Goal: Check status: Check status

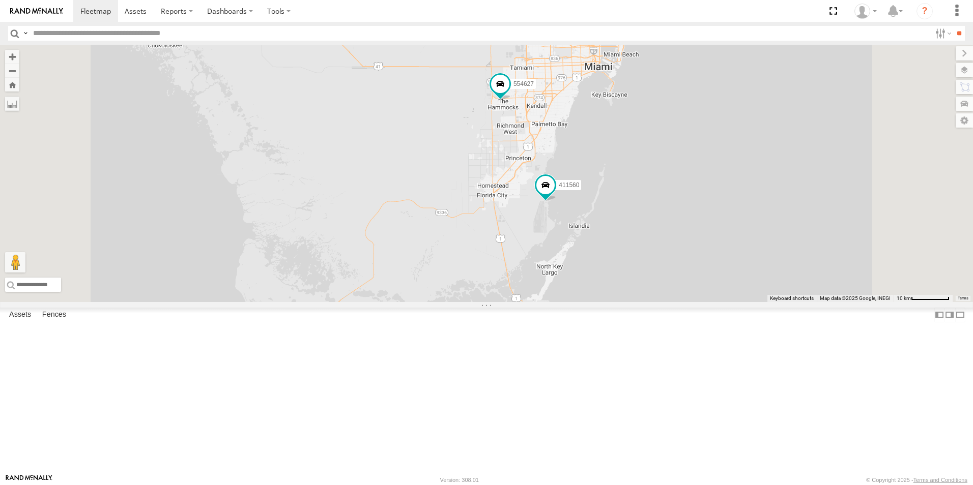
drag, startPoint x: 794, startPoint y: 403, endPoint x: 787, endPoint y: 233, distance: 170.1
click at [787, 234] on div "554627 500914 Van #1 411557 554628 411558 411560 500913 411559" at bounding box center [486, 174] width 973 height 258
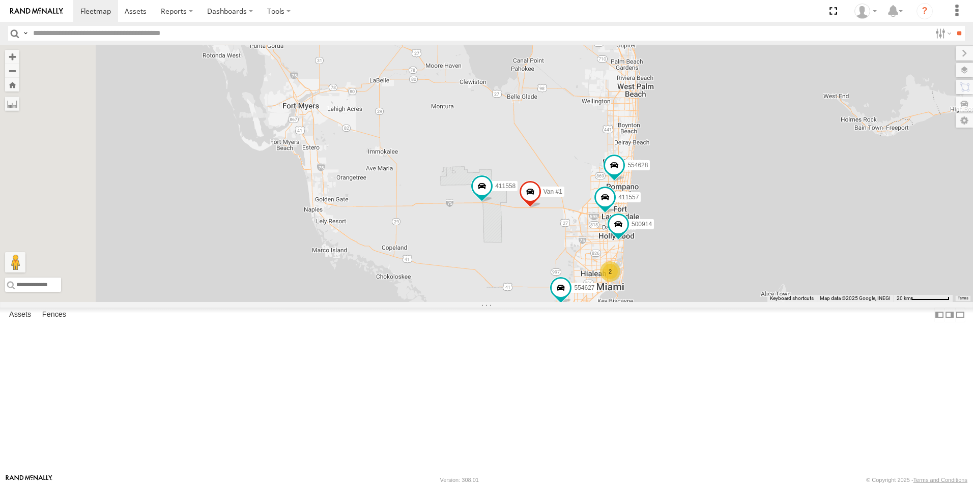
drag, startPoint x: 750, startPoint y: 189, endPoint x: 801, endPoint y: 360, distance: 178.7
click at [801, 302] on div "554627 500914 Van #1 411557 554628 411558 411560 2" at bounding box center [486, 174] width 973 height 258
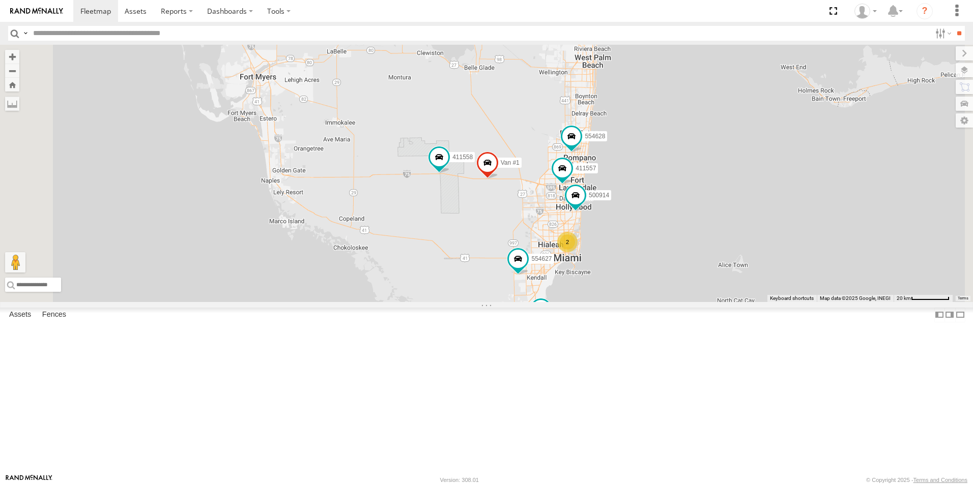
drag, startPoint x: 785, startPoint y: 348, endPoint x: 737, endPoint y: 316, distance: 57.6
click at [737, 302] on div "554627 500914 Van #1 411557 554628 411558 411560 2" at bounding box center [486, 174] width 973 height 258
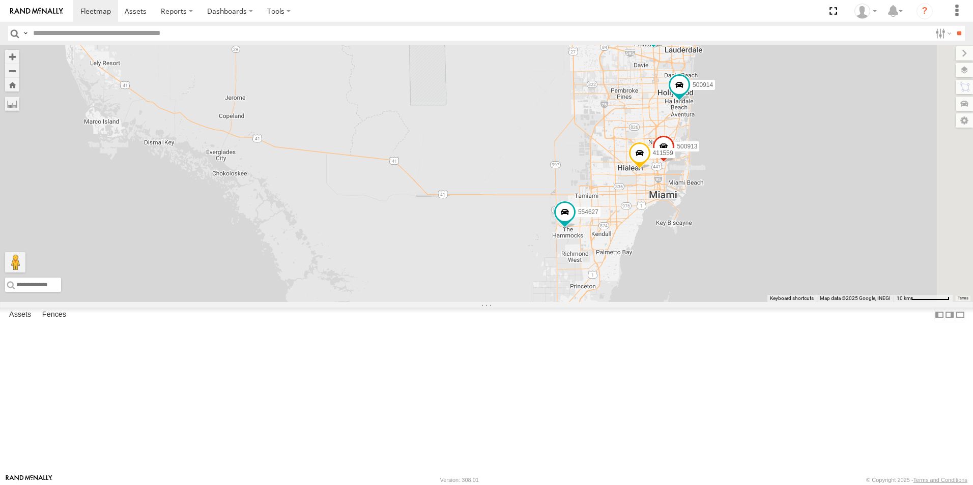
drag, startPoint x: 598, startPoint y: 293, endPoint x: 420, endPoint y: 192, distance: 204.9
click at [422, 193] on div "554627 Van #1 554628 411558 411560 500914 411557 500913 411559" at bounding box center [486, 174] width 973 height 258
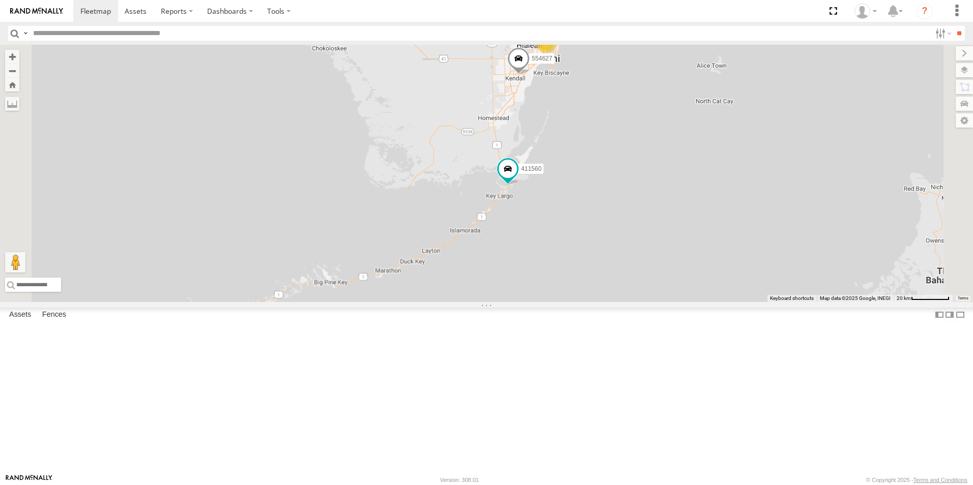
drag, startPoint x: 722, startPoint y: 375, endPoint x: 681, endPoint y: 215, distance: 164.9
click at [681, 215] on div "554627 500914 Van #1 411557 554628 2 411558 411560" at bounding box center [486, 174] width 973 height 258
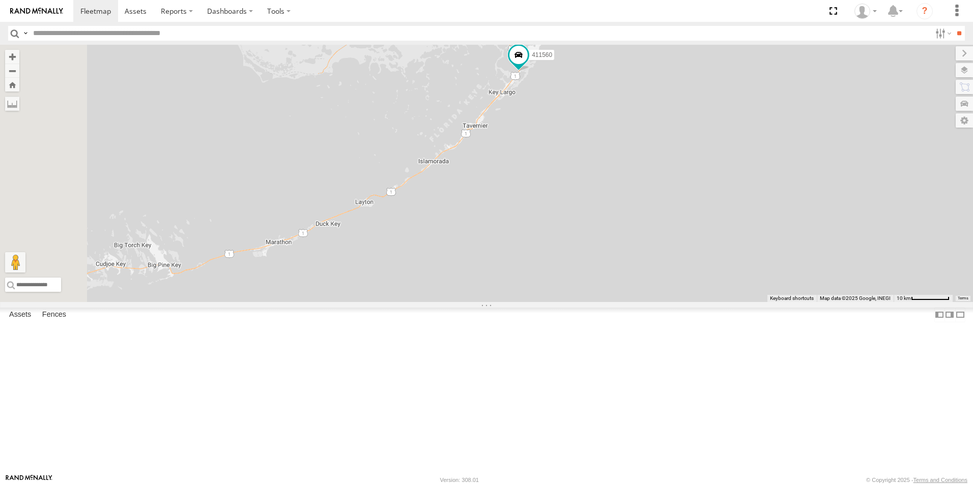
drag, startPoint x: 533, startPoint y: 291, endPoint x: 569, endPoint y: 201, distance: 96.6
click at [569, 201] on div "554627 500914 Van #1 411557 554628 411558 411560" at bounding box center [486, 174] width 973 height 258
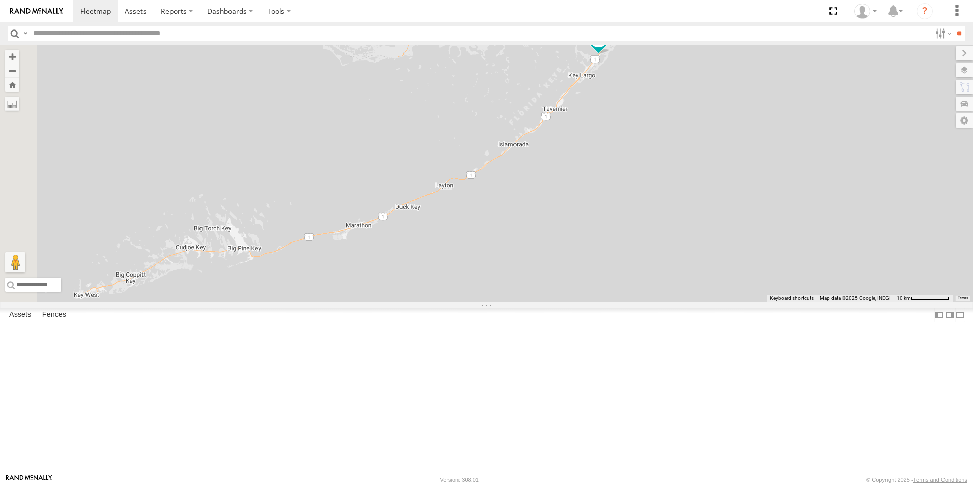
drag, startPoint x: 474, startPoint y: 248, endPoint x: 556, endPoint y: 230, distance: 84.1
click at [556, 230] on div "554627 500914 Van #1 411557 554628 411558 411560" at bounding box center [486, 174] width 973 height 258
drag, startPoint x: 443, startPoint y: 288, endPoint x: 570, endPoint y: 226, distance: 141.8
click at [570, 226] on div "554627 500914 Van #1 411557 554628 411558 411560" at bounding box center [486, 174] width 973 height 258
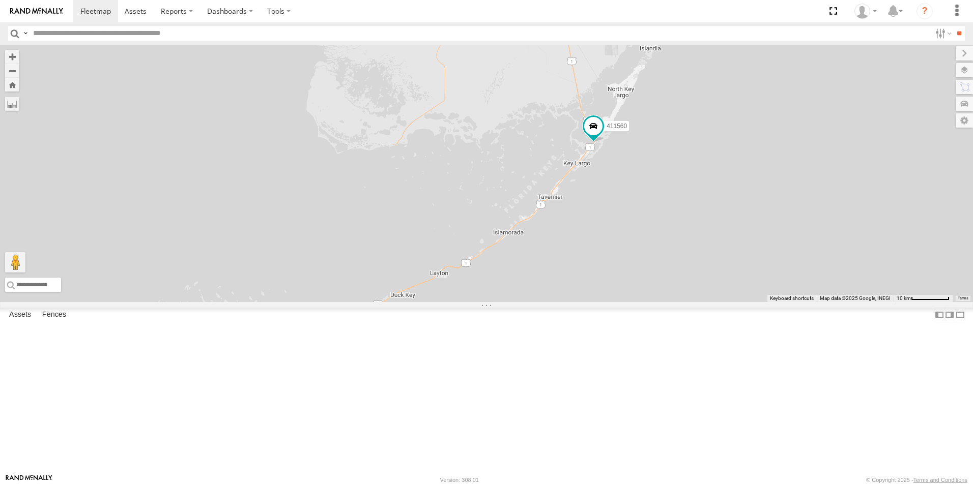
drag, startPoint x: 512, startPoint y: 290, endPoint x: 401, endPoint y: 410, distance: 163.8
click at [402, 302] on div "554627 500914 Van #1 411557 554628 411558 411560" at bounding box center [486, 174] width 973 height 258
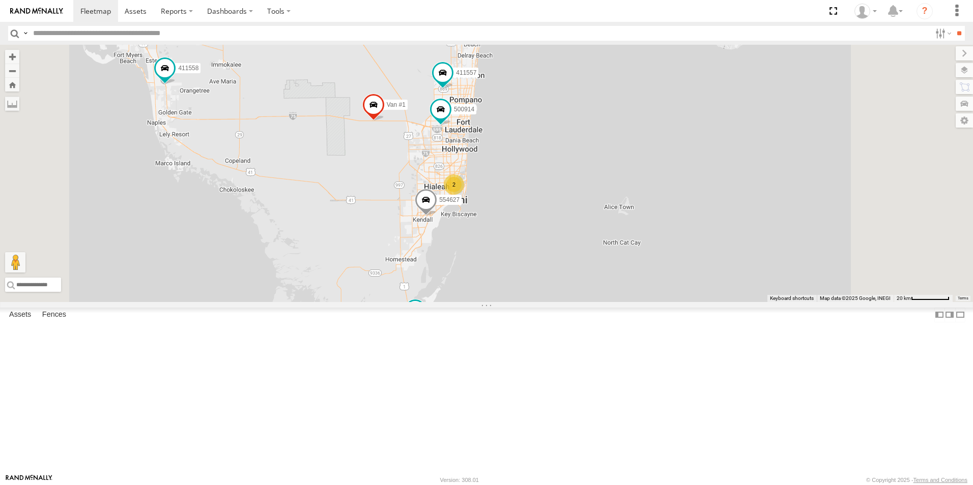
drag, startPoint x: 438, startPoint y: 265, endPoint x: 425, endPoint y: 363, distance: 99.0
click at [425, 302] on div "554627 500914 Van #1 411557 554628 411558 411560 2" at bounding box center [486, 174] width 973 height 258
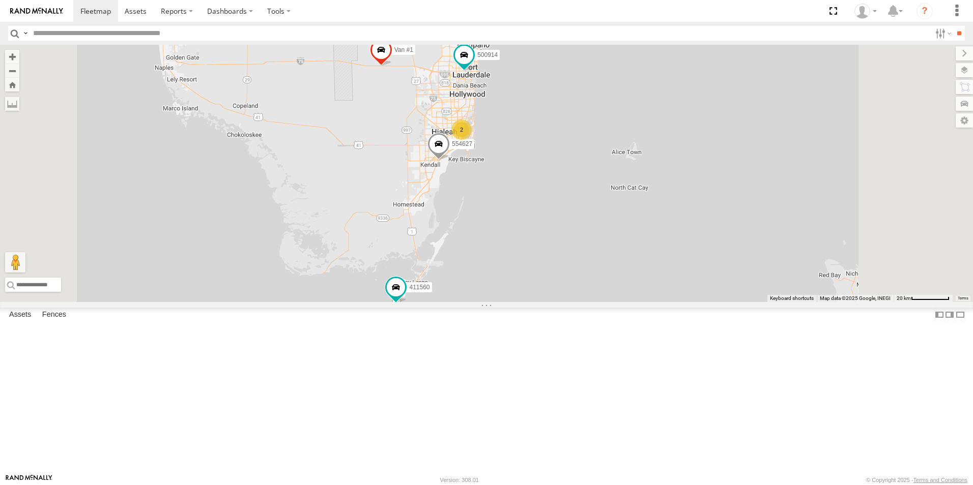
drag, startPoint x: 564, startPoint y: 363, endPoint x: 581, endPoint y: 237, distance: 126.8
click at [581, 237] on div "554627 500914 Van #1 411557 554628 2 411558 411560" at bounding box center [486, 174] width 973 height 258
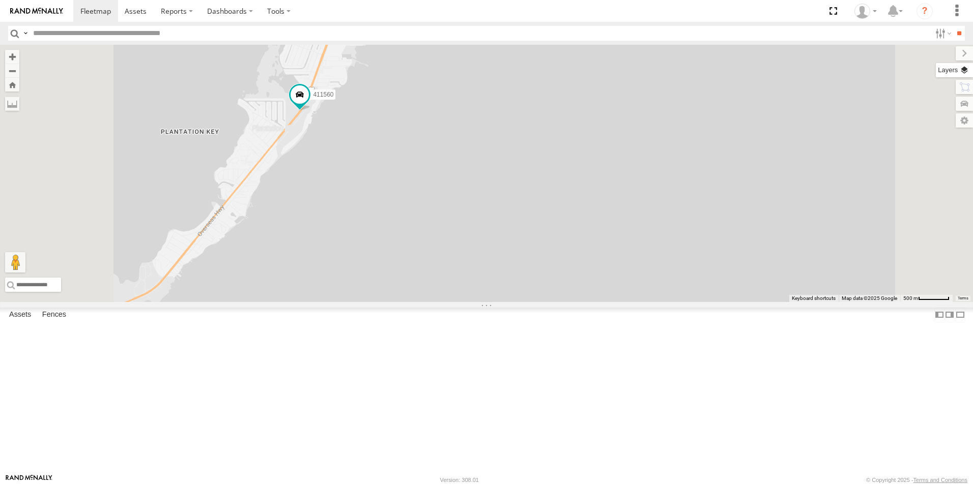
click at [955, 67] on label at bounding box center [954, 70] width 37 height 14
click at [0, 0] on div "Basemaps Roadmap Terrain Satellite Night" at bounding box center [0, 0] width 0 height 0
click at [0, 0] on span "Basemaps" at bounding box center [0, 0] width 0 height 0
drag, startPoint x: 882, startPoint y: 103, endPoint x: 876, endPoint y: 103, distance: 6.6
click at [0, 0] on span "Satellite + Roadmap" at bounding box center [0, 0] width 0 height 0
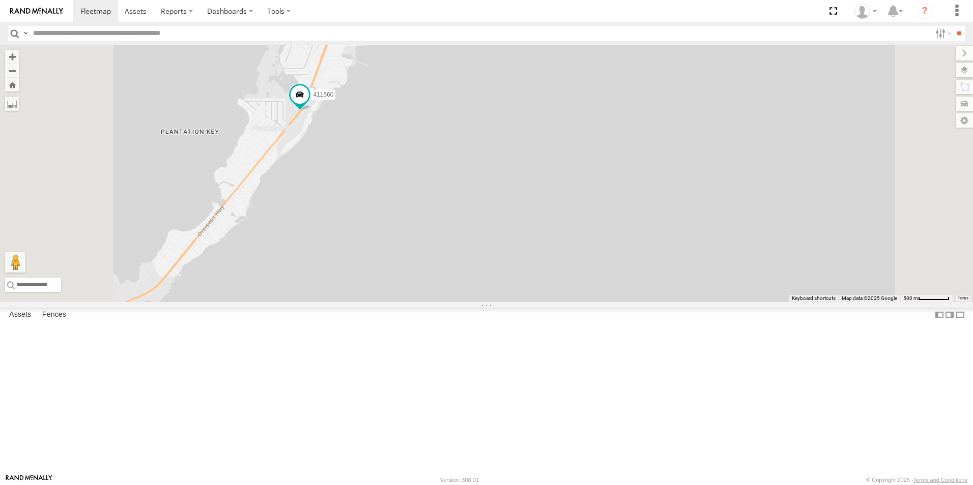
drag, startPoint x: 876, startPoint y: 103, endPoint x: 860, endPoint y: 103, distance: 15.8
click at [0, 0] on span "Satellite + Roadmap" at bounding box center [0, 0] width 0 height 0
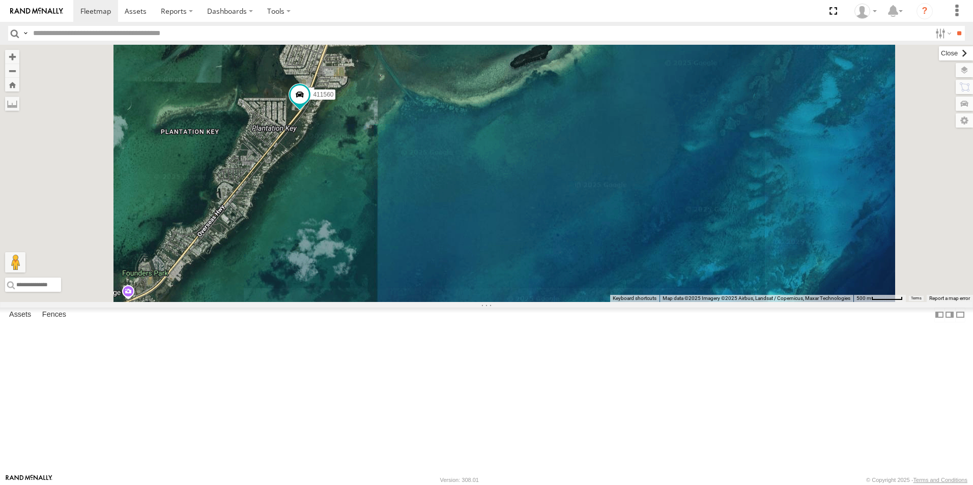
click at [939, 52] on label at bounding box center [956, 53] width 34 height 14
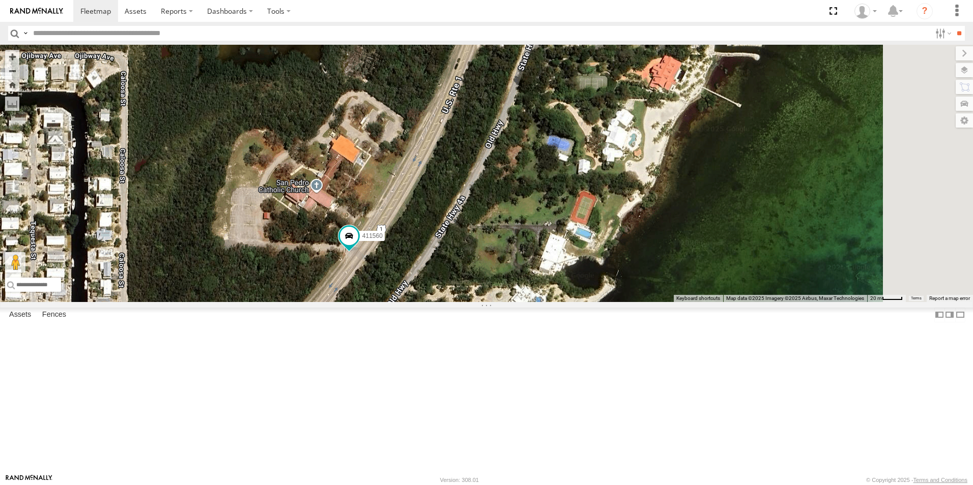
drag, startPoint x: 581, startPoint y: 184, endPoint x: 498, endPoint y: 354, distance: 188.9
click at [499, 302] on div "554627 500914 Van #1 411557 554628 411558 411560" at bounding box center [486, 174] width 973 height 258
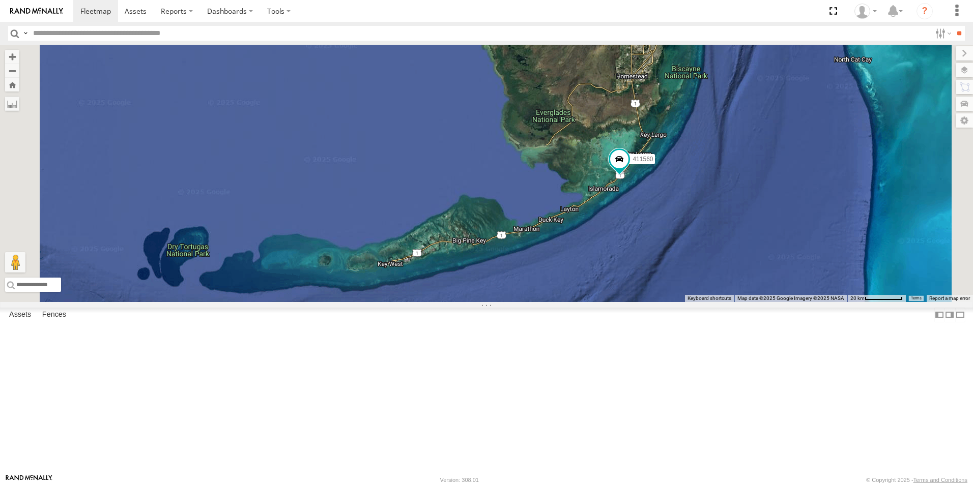
drag, startPoint x: 798, startPoint y: 125, endPoint x: 767, endPoint y: 436, distance: 313.0
click at [767, 302] on div "554627 500914 Van #1 411557 554628 411558 411560" at bounding box center [486, 174] width 973 height 258
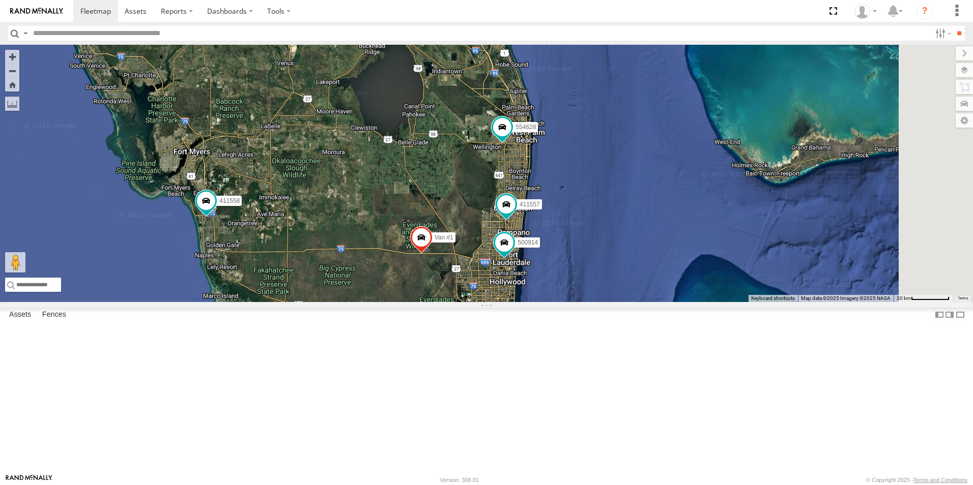
drag, startPoint x: 656, startPoint y: 271, endPoint x: 528, endPoint y: 270, distance: 127.7
click at [489, 285] on div "554627 500914 Van #1 411557 554628 411558 411560 2" at bounding box center [486, 174] width 973 height 258
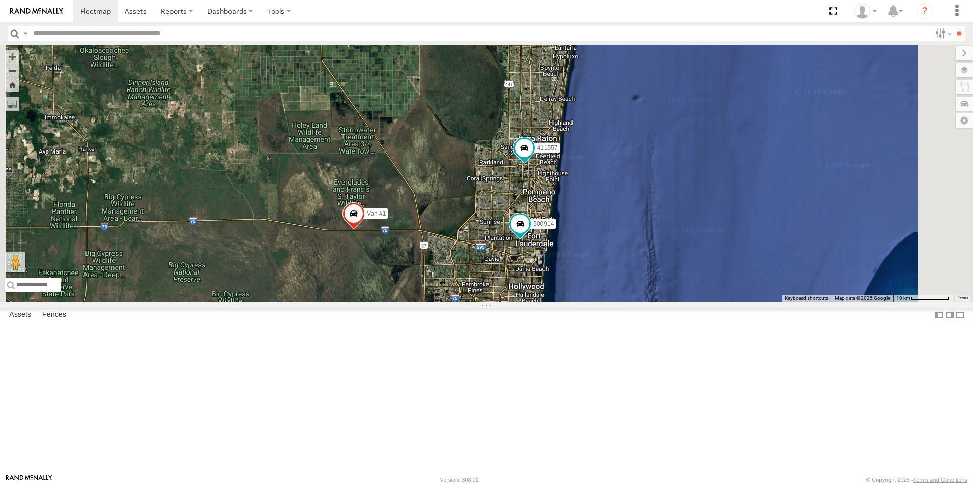
drag, startPoint x: 761, startPoint y: 342, endPoint x: 702, endPoint y: 250, distance: 109.0
click at [710, 248] on div "554627 500914 Van #1 411557 554628 411558 411560" at bounding box center [486, 174] width 973 height 258
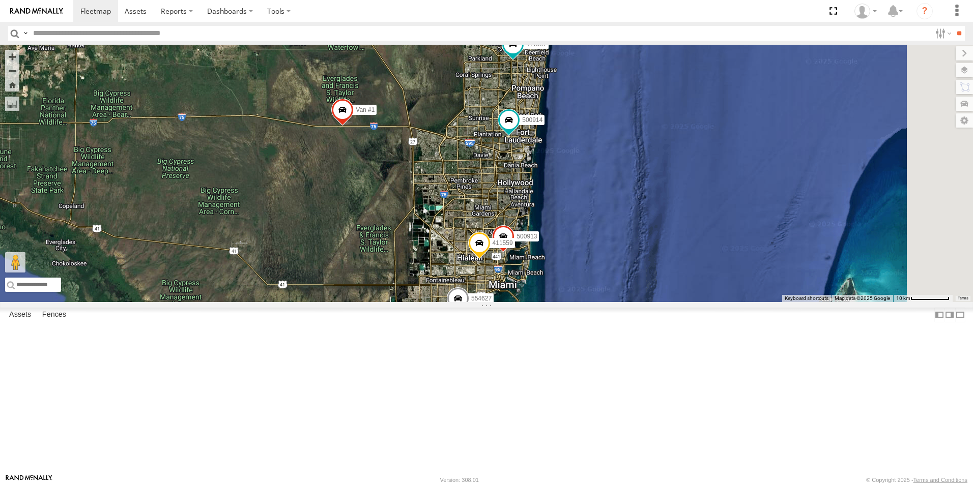
drag, startPoint x: 696, startPoint y: 346, endPoint x: 692, endPoint y: 237, distance: 109.0
click at [693, 238] on div "554627 500914 Van #1 411557 554628 411558 411560 500913 411559" at bounding box center [486, 174] width 973 height 258
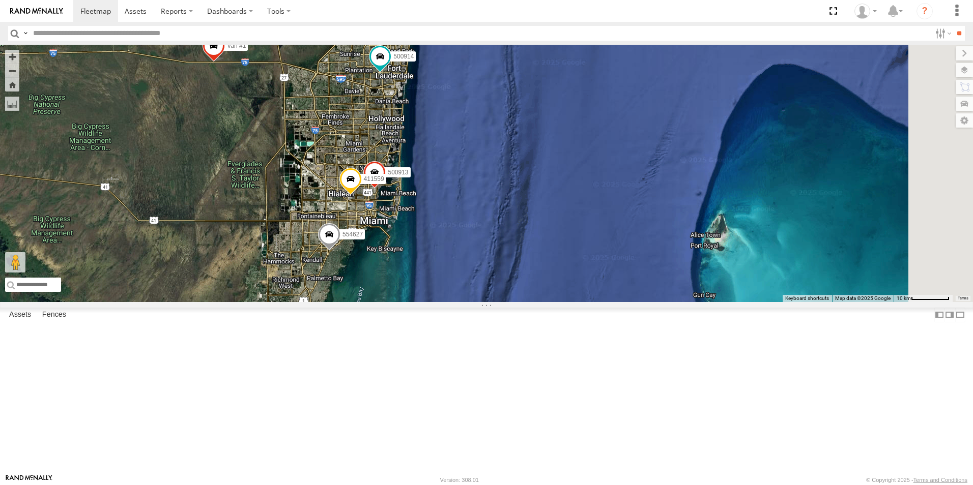
drag, startPoint x: 534, startPoint y: 267, endPoint x: 516, endPoint y: 214, distance: 56.3
click at [517, 214] on div "554627 500914 Van #1 411557 554628 411558 411560 500913 411559" at bounding box center [486, 174] width 973 height 258
